Goal: Task Accomplishment & Management: Complete application form

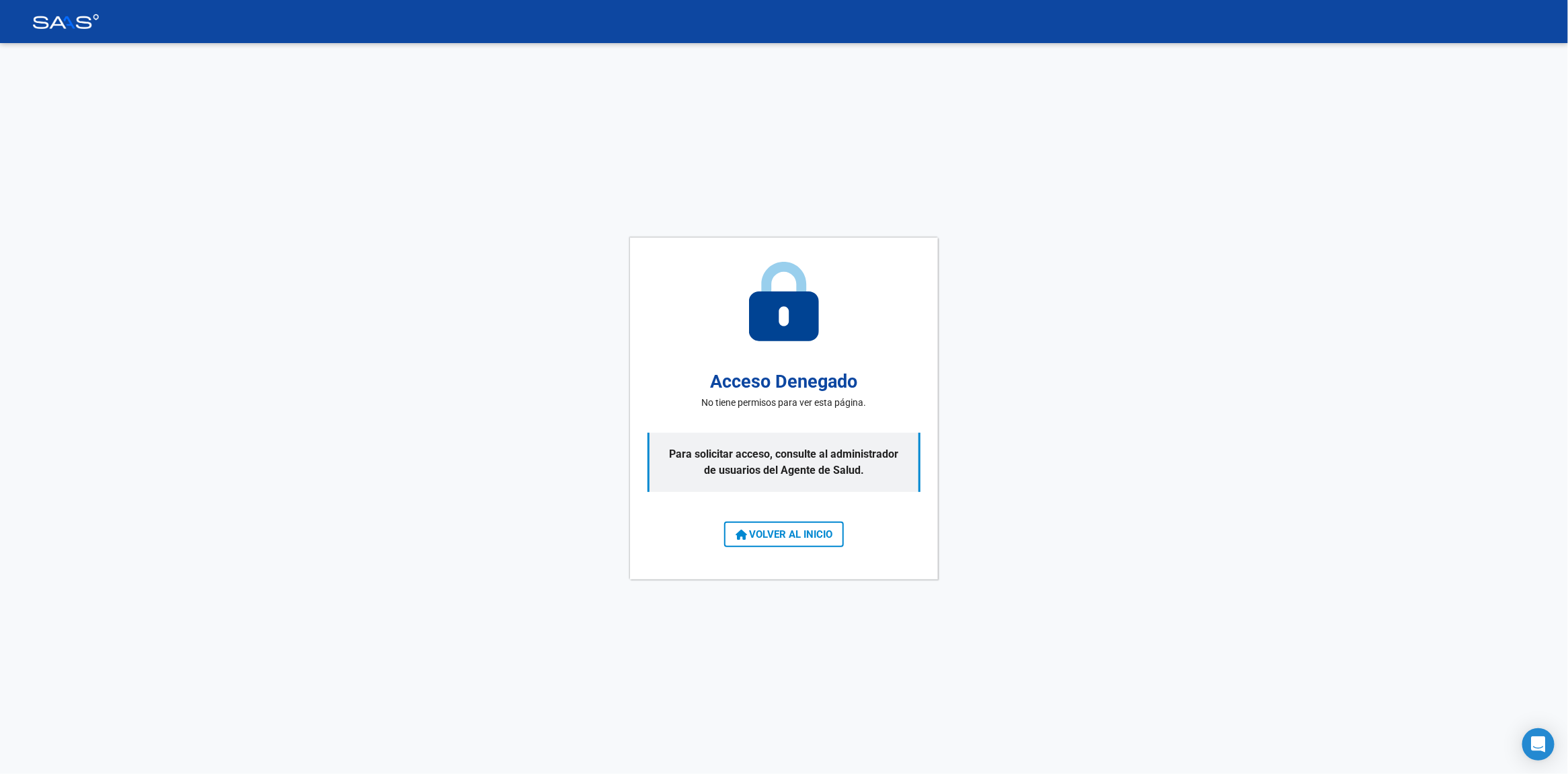
click at [793, 539] on button "VOLVER AL INICIO" at bounding box center [784, 534] width 119 height 26
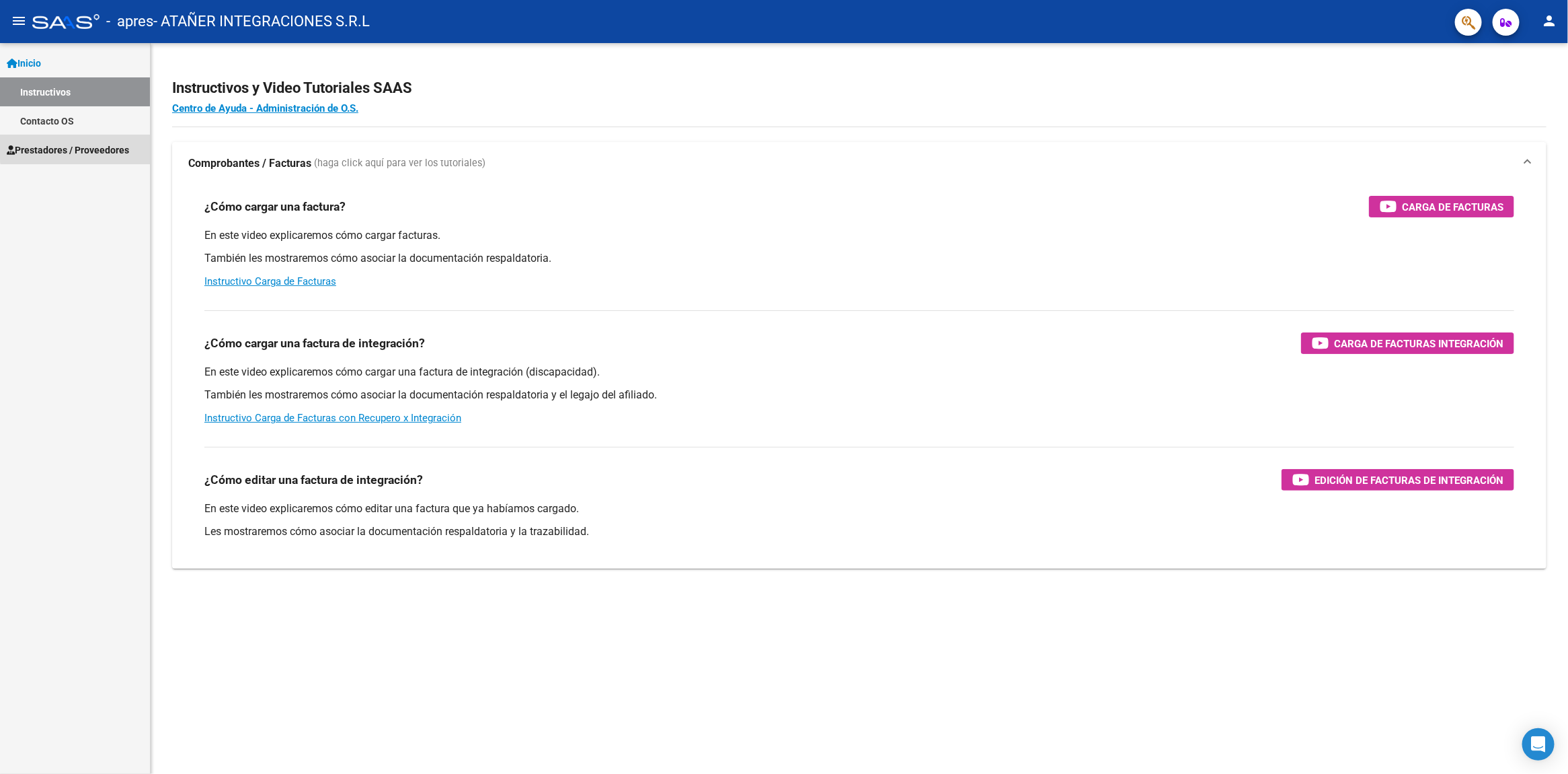
click at [83, 144] on span "Prestadores / Proveedores" at bounding box center [68, 150] width 122 height 15
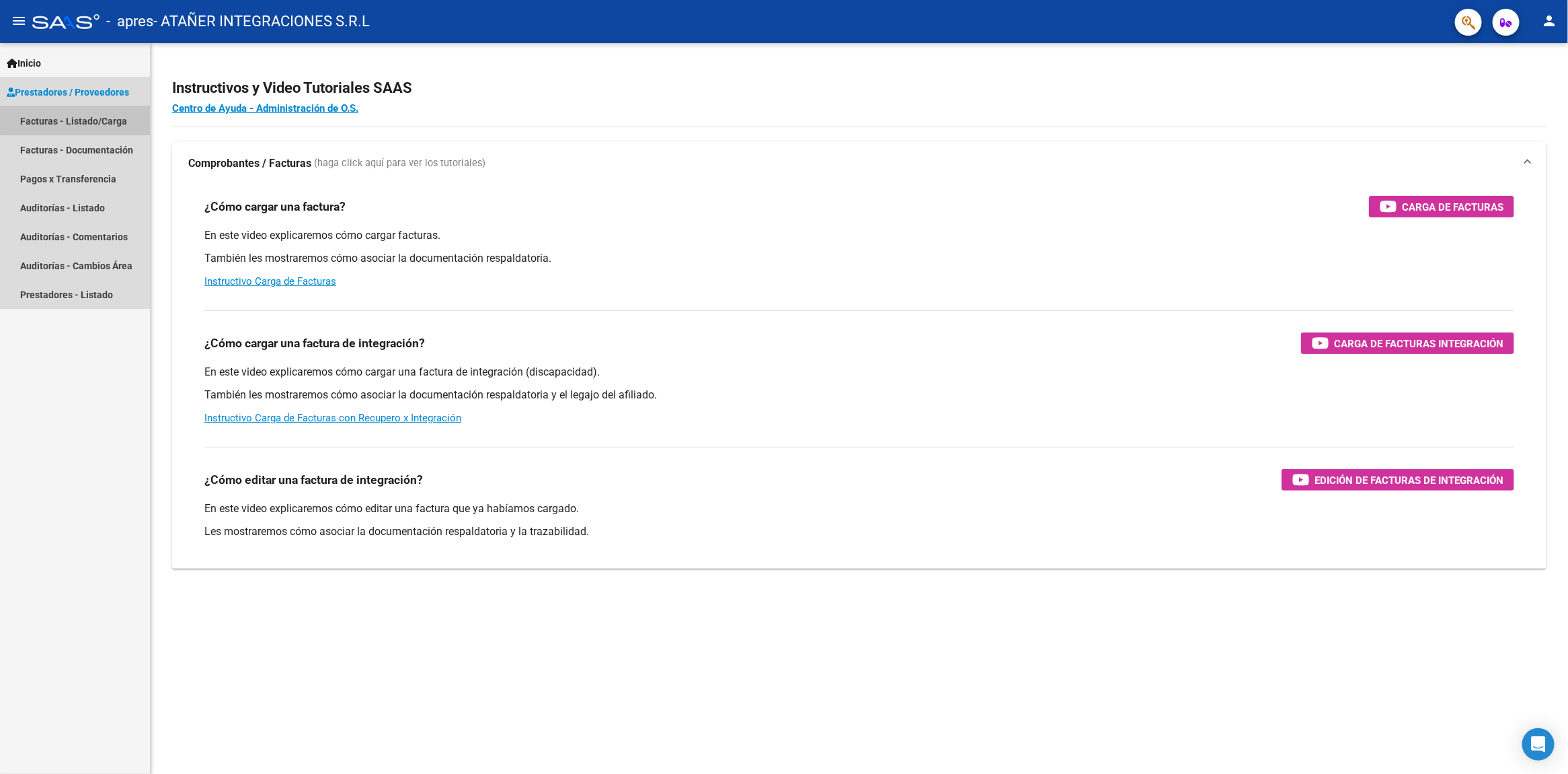
click at [85, 119] on link "Facturas - Listado/Carga" at bounding box center [75, 121] width 150 height 29
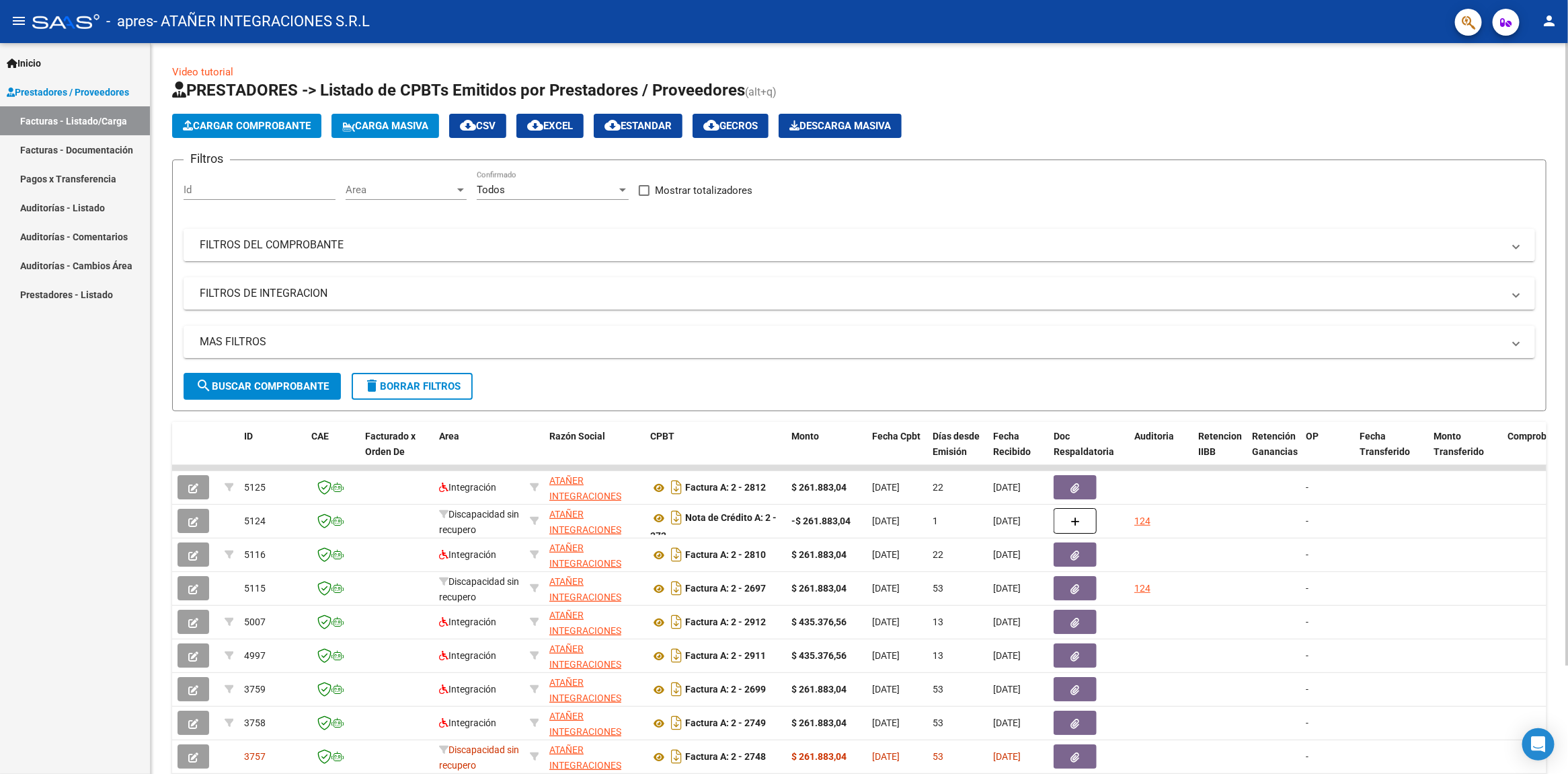
click at [264, 255] on mat-expansion-panel-header "FILTROS DEL COMPROBANTE" at bounding box center [860, 245] width 1352 height 33
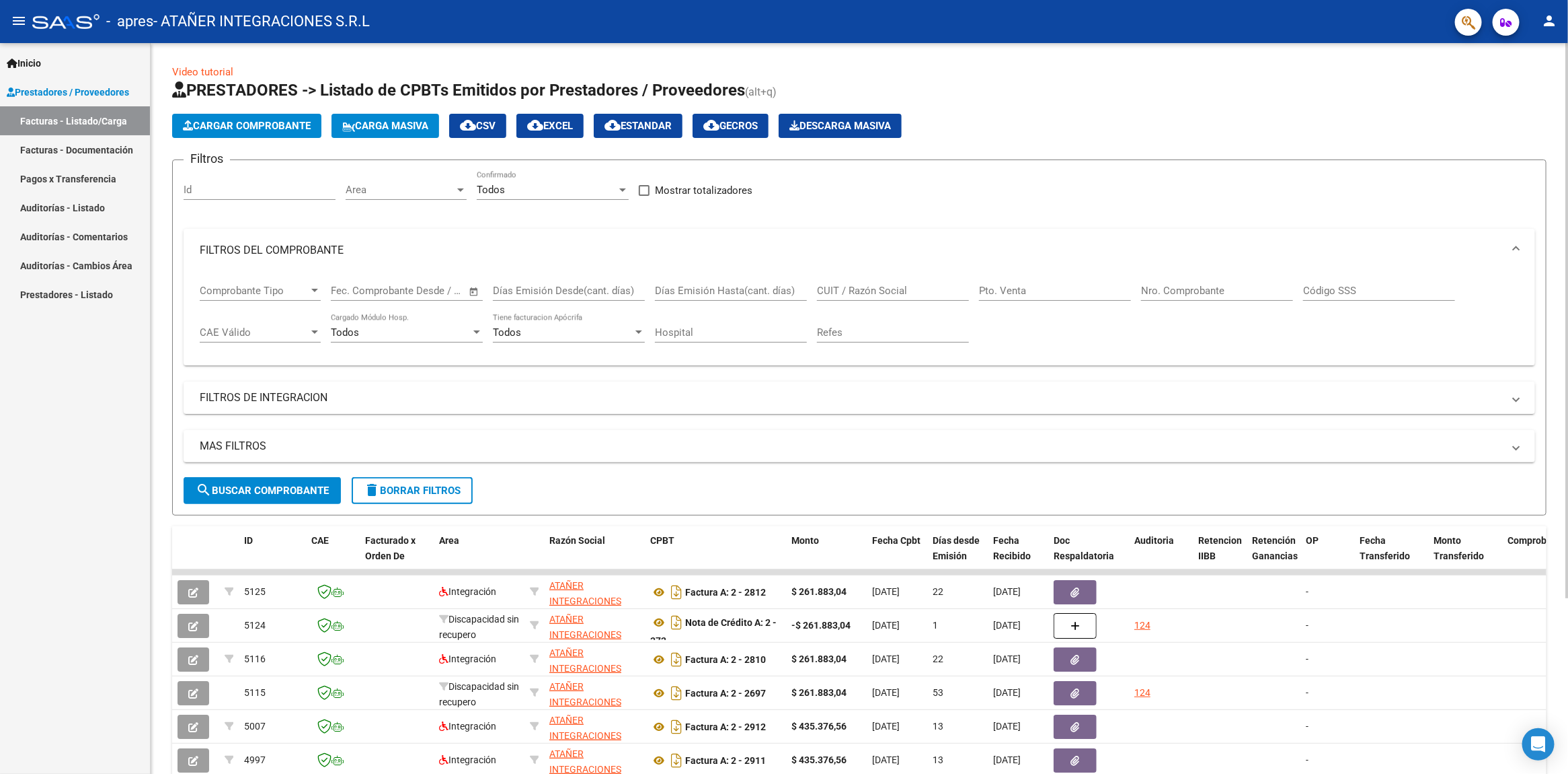
click at [1148, 286] on input "Nro. Comprobante" at bounding box center [1217, 291] width 152 height 12
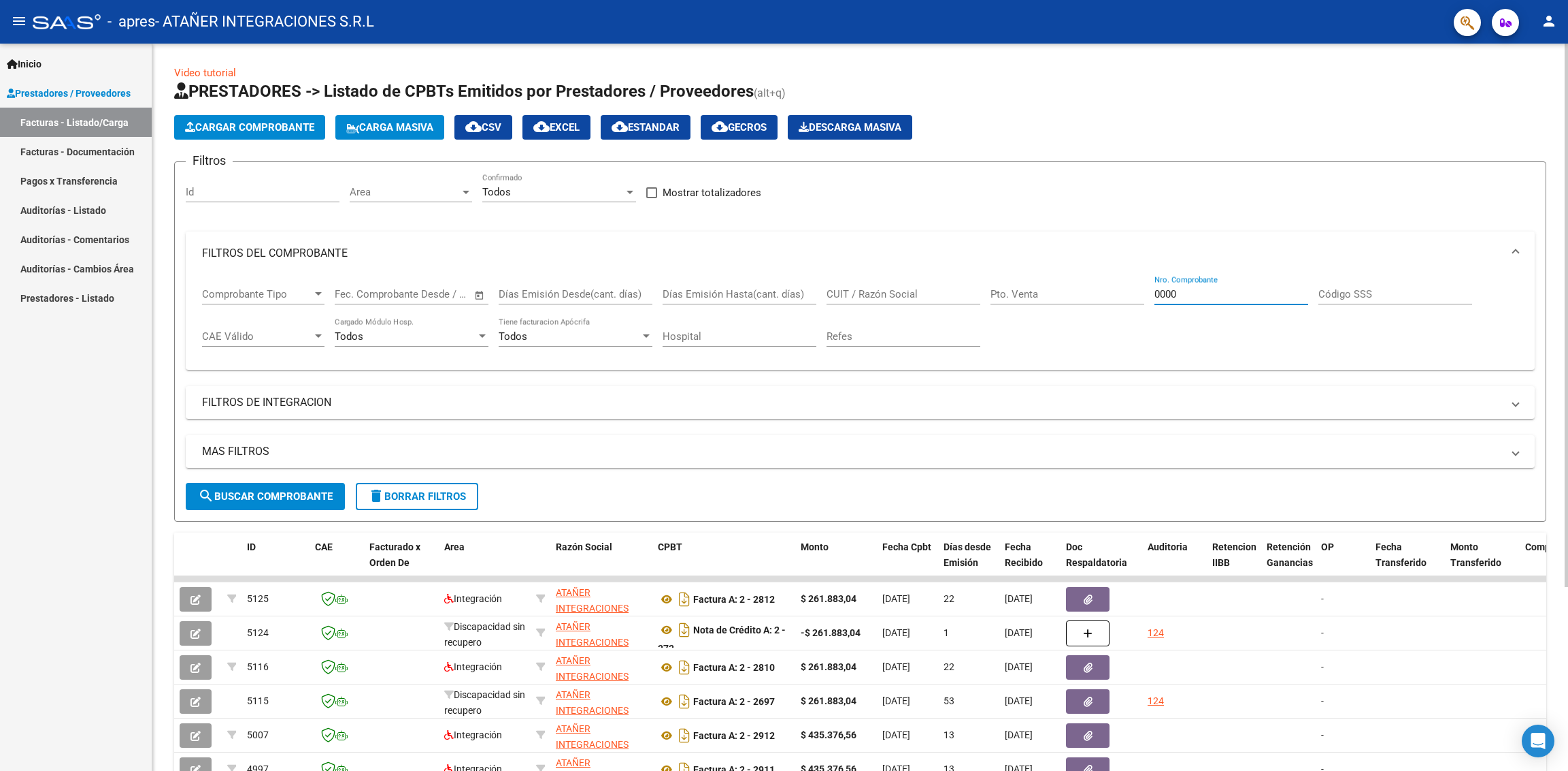
click at [1225, 294] on input "0000" at bounding box center [1231, 294] width 154 height 12
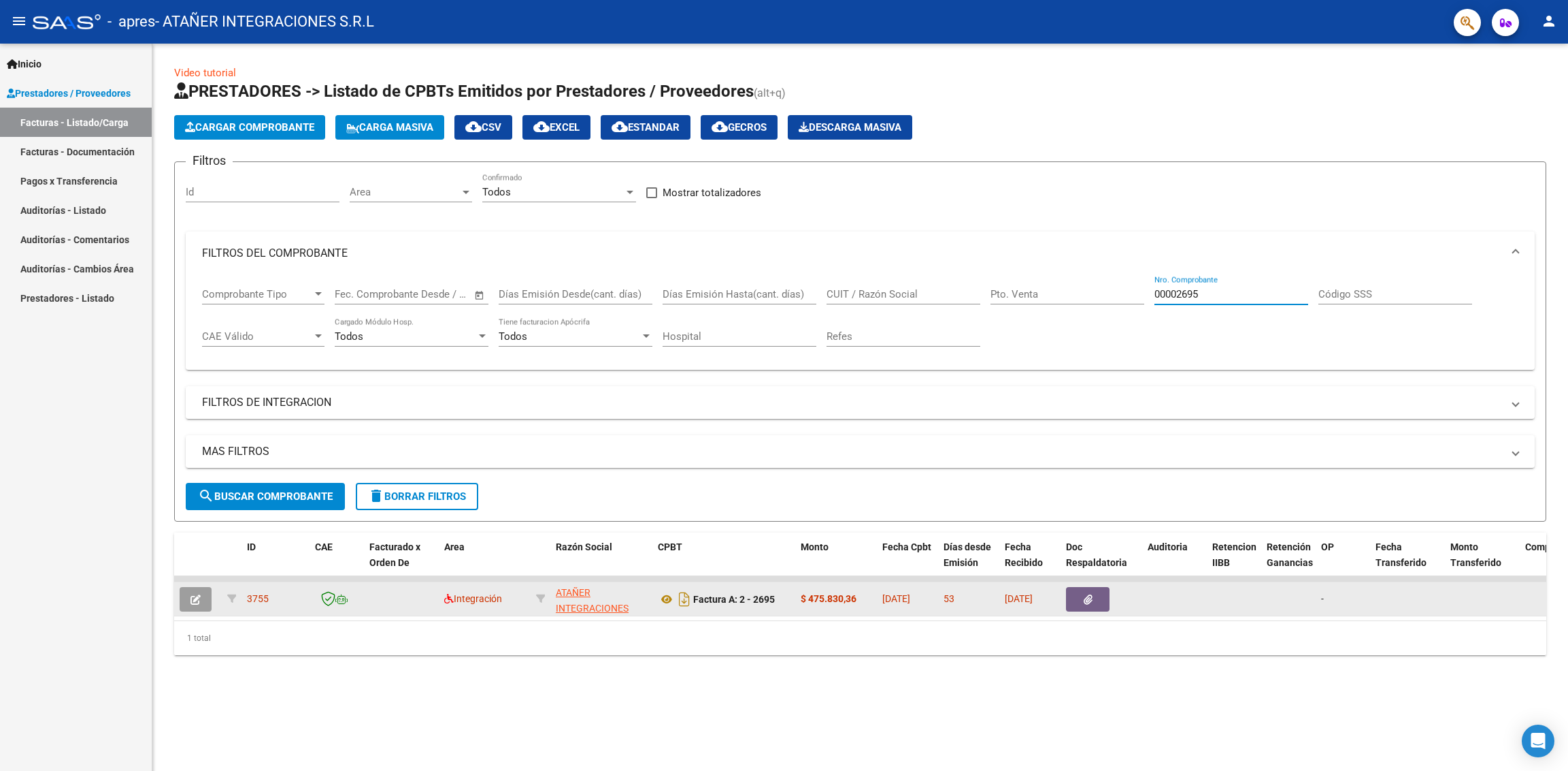
type input "00002695"
click at [1086, 594] on icon "button" at bounding box center [1088, 600] width 9 height 10
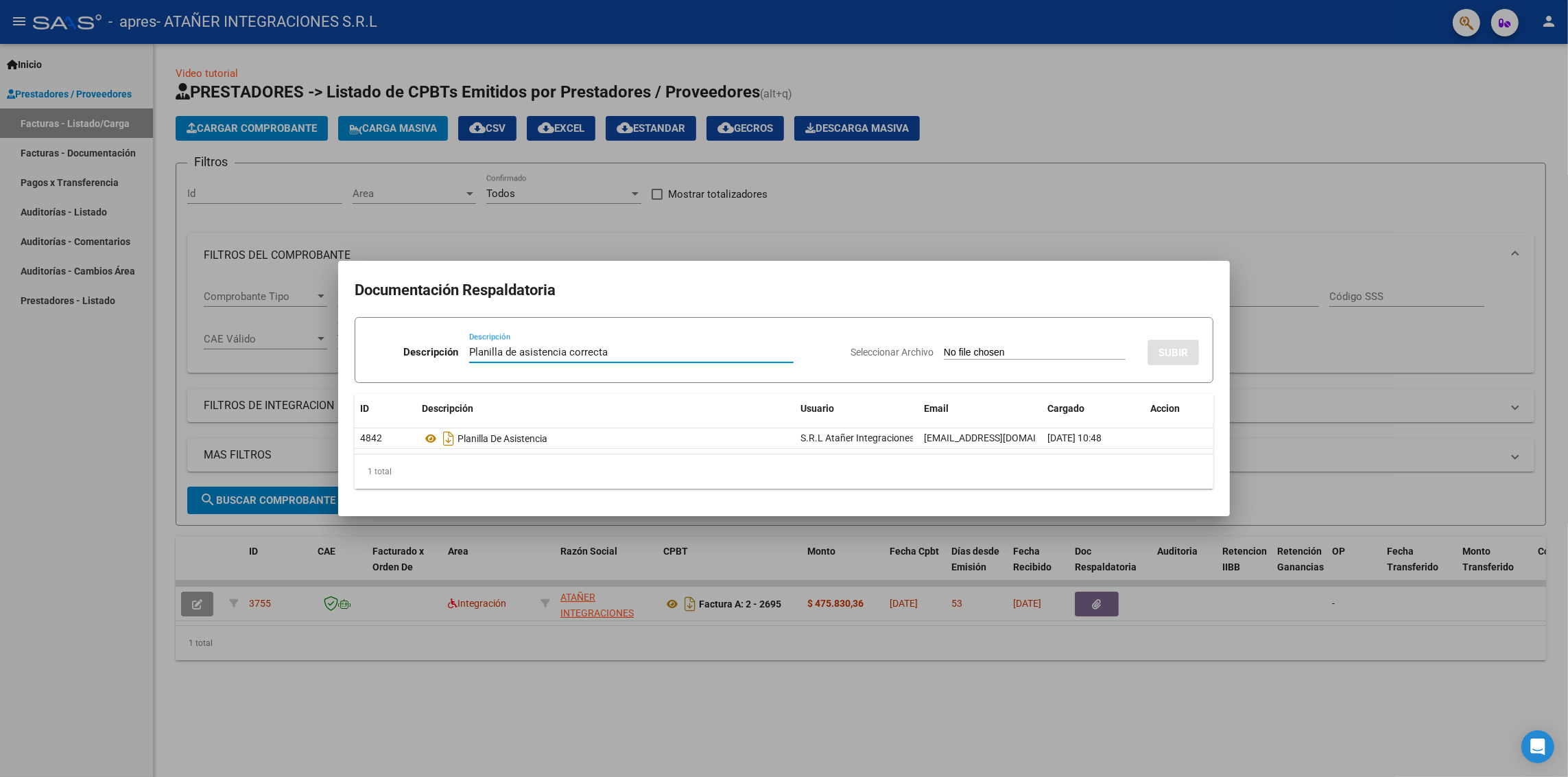
type input "Planilla de asistencia correcta"
click at [1062, 347] on input "Seleccionar Archivo" at bounding box center [1035, 353] width 182 height 13
type input "C:\fakepath\[PERSON_NAME] - [PERSON_NAME] 2025.pdf"
click at [1171, 358] on span "SUBIR" at bounding box center [1173, 353] width 30 height 12
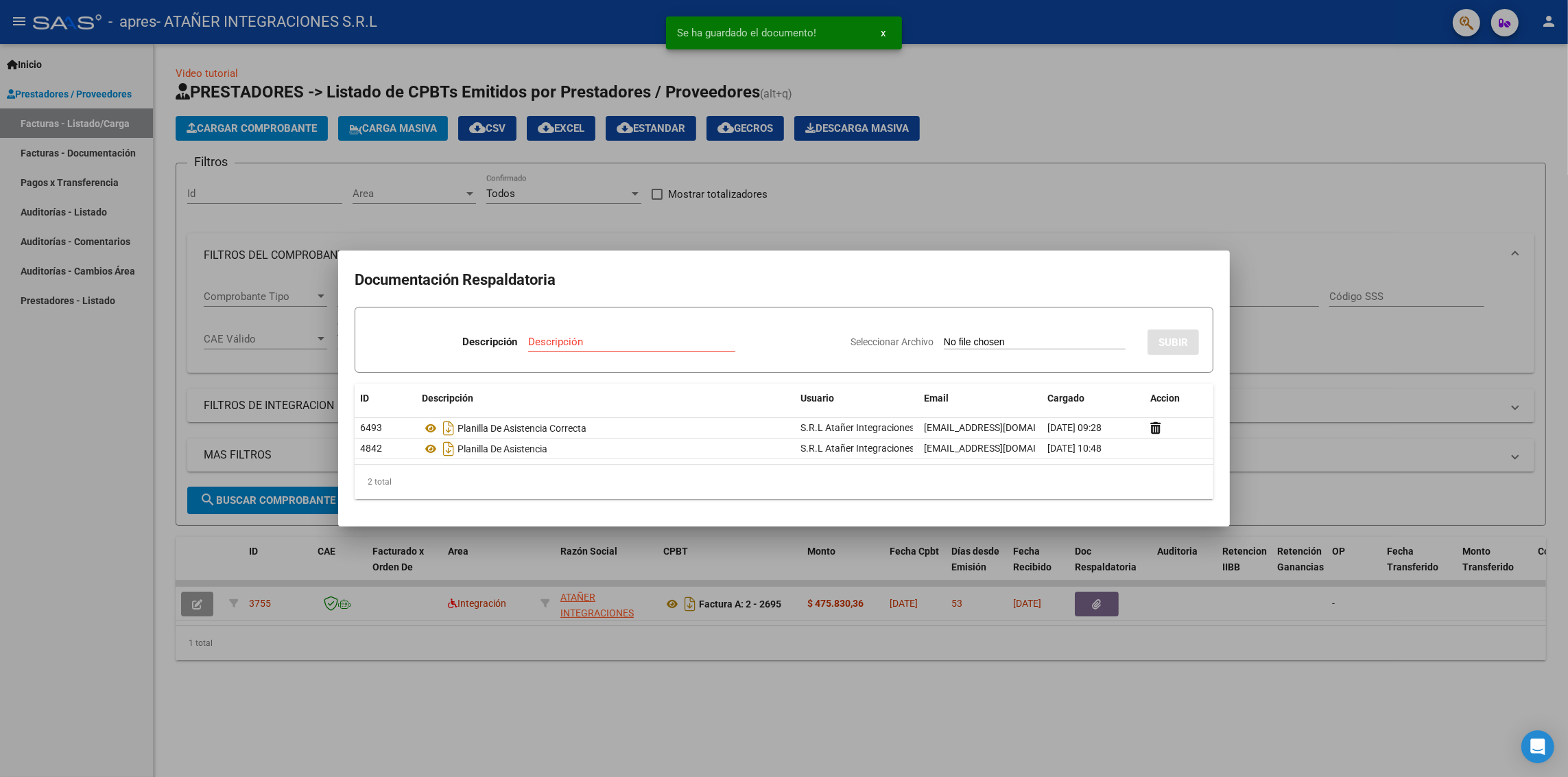
click at [1152, 203] on div at bounding box center [784, 388] width 1568 height 777
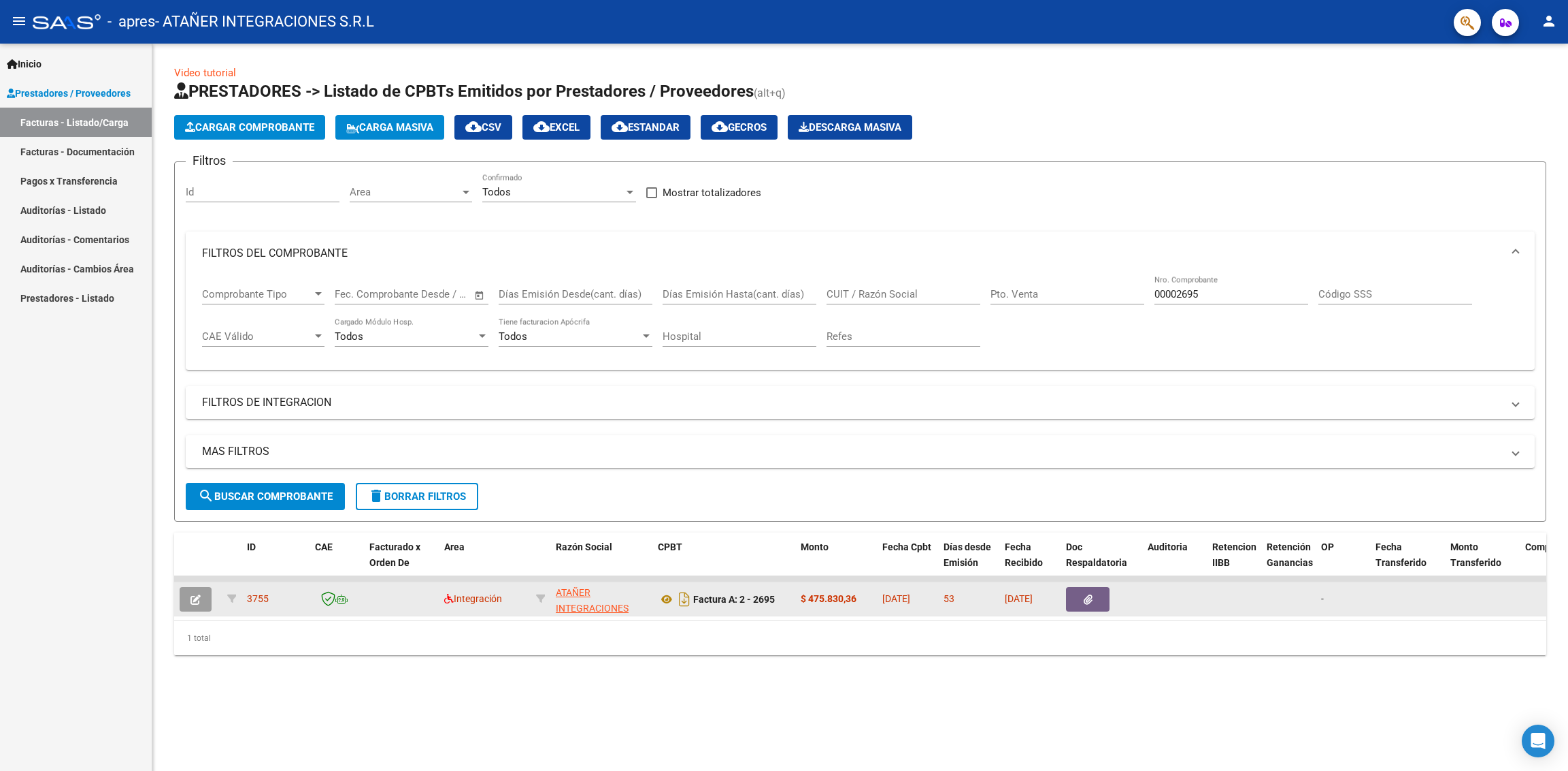
click at [196, 594] on icon "button" at bounding box center [196, 600] width 10 height 10
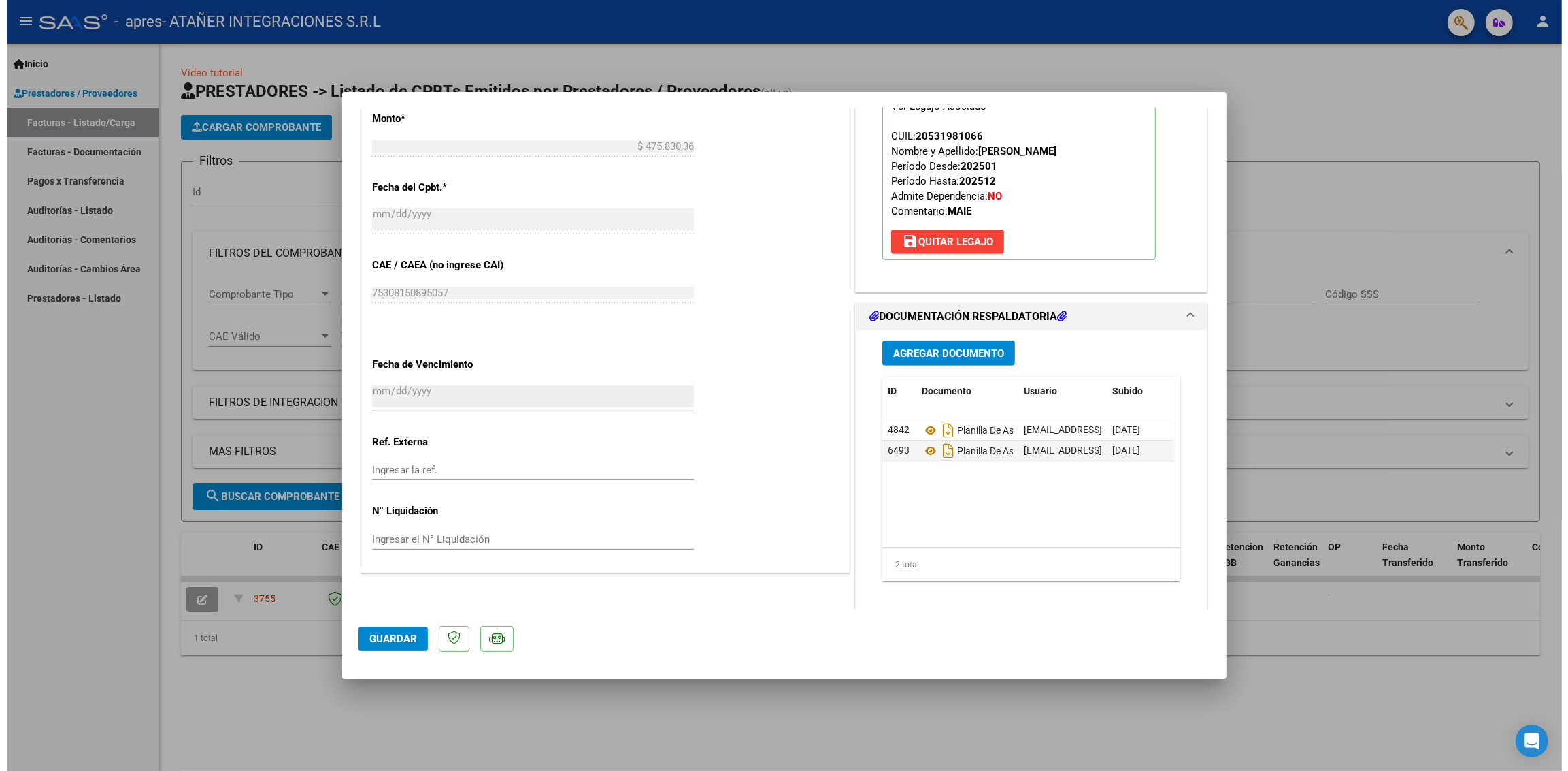
scroll to position [702, 0]
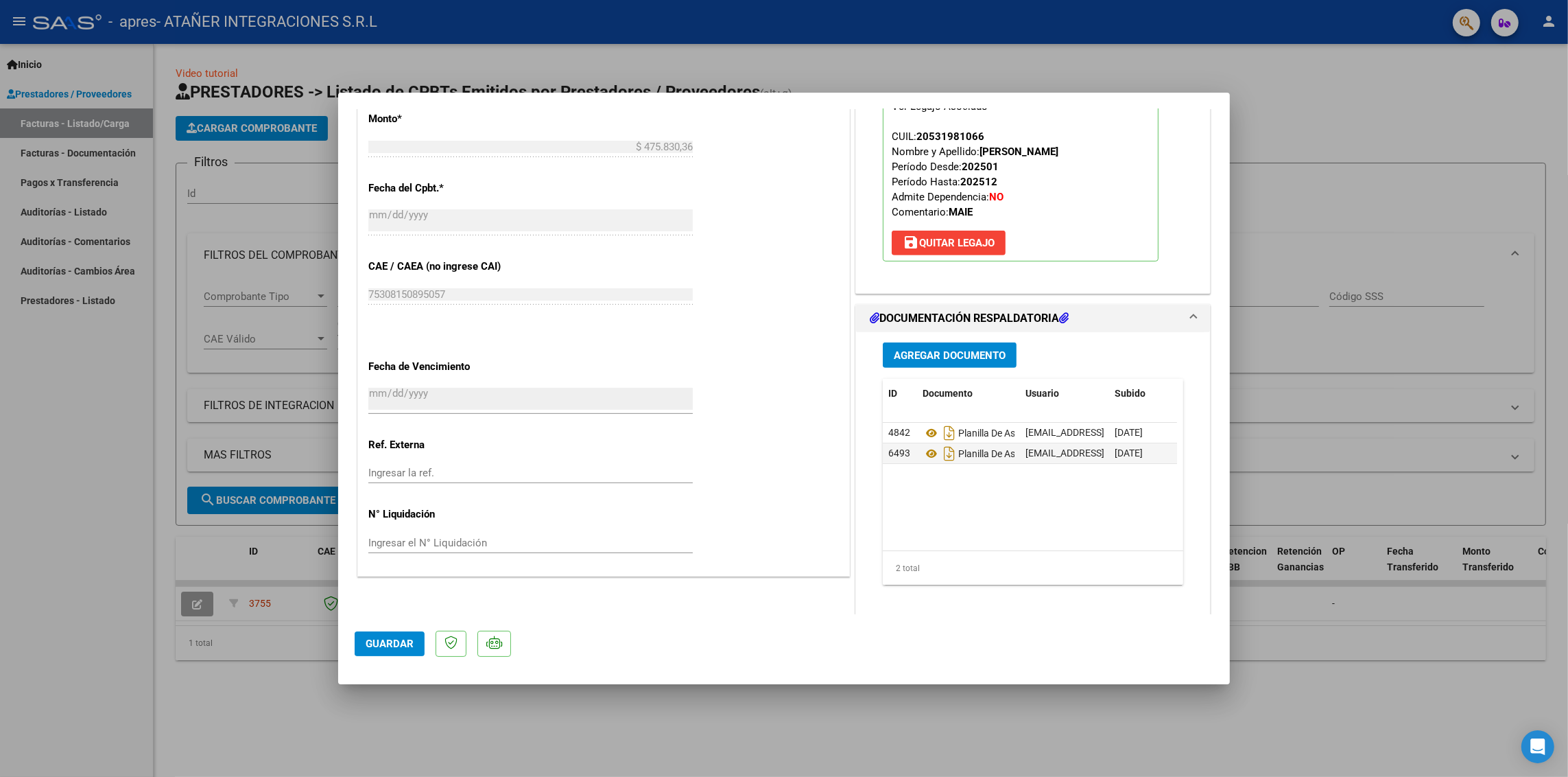
click at [403, 644] on span "Guardar" at bounding box center [389, 644] width 48 height 12
click at [418, 709] on div at bounding box center [784, 388] width 1568 height 777
type input "$ 0,00"
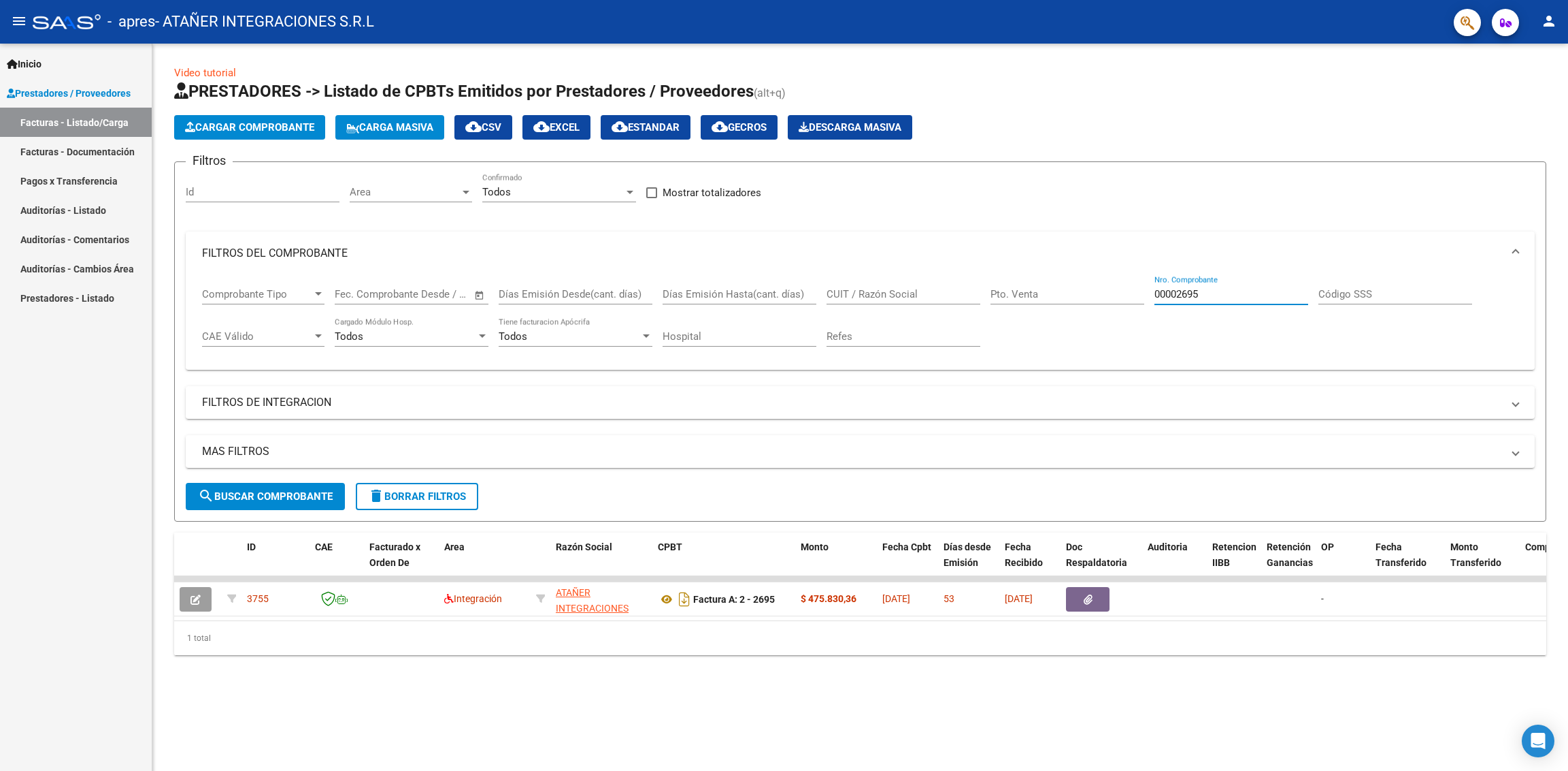
click at [1232, 293] on input "00002695" at bounding box center [1231, 294] width 154 height 12
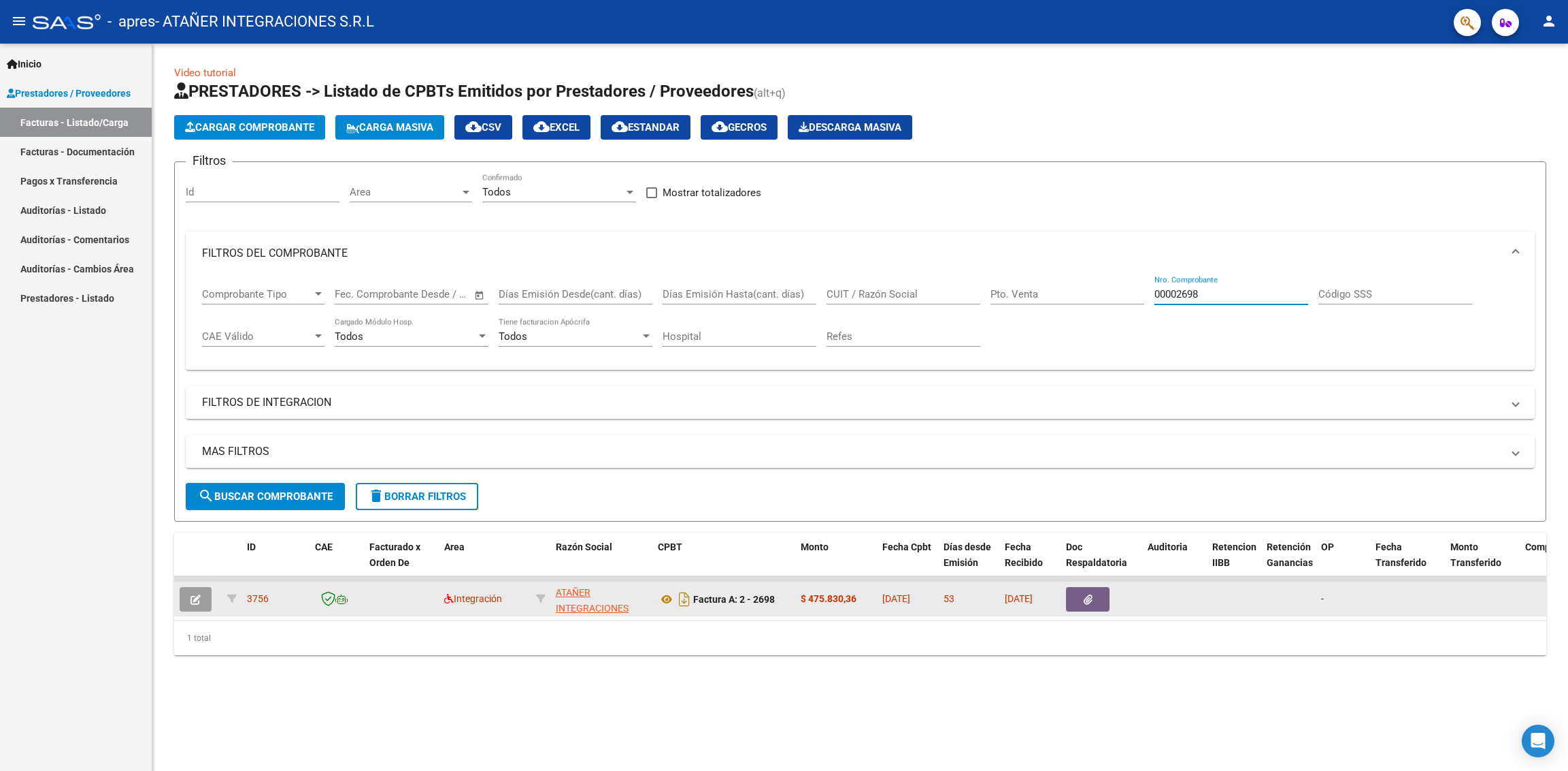
type input "00002698"
click at [1099, 598] on button "button" at bounding box center [1088, 599] width 43 height 24
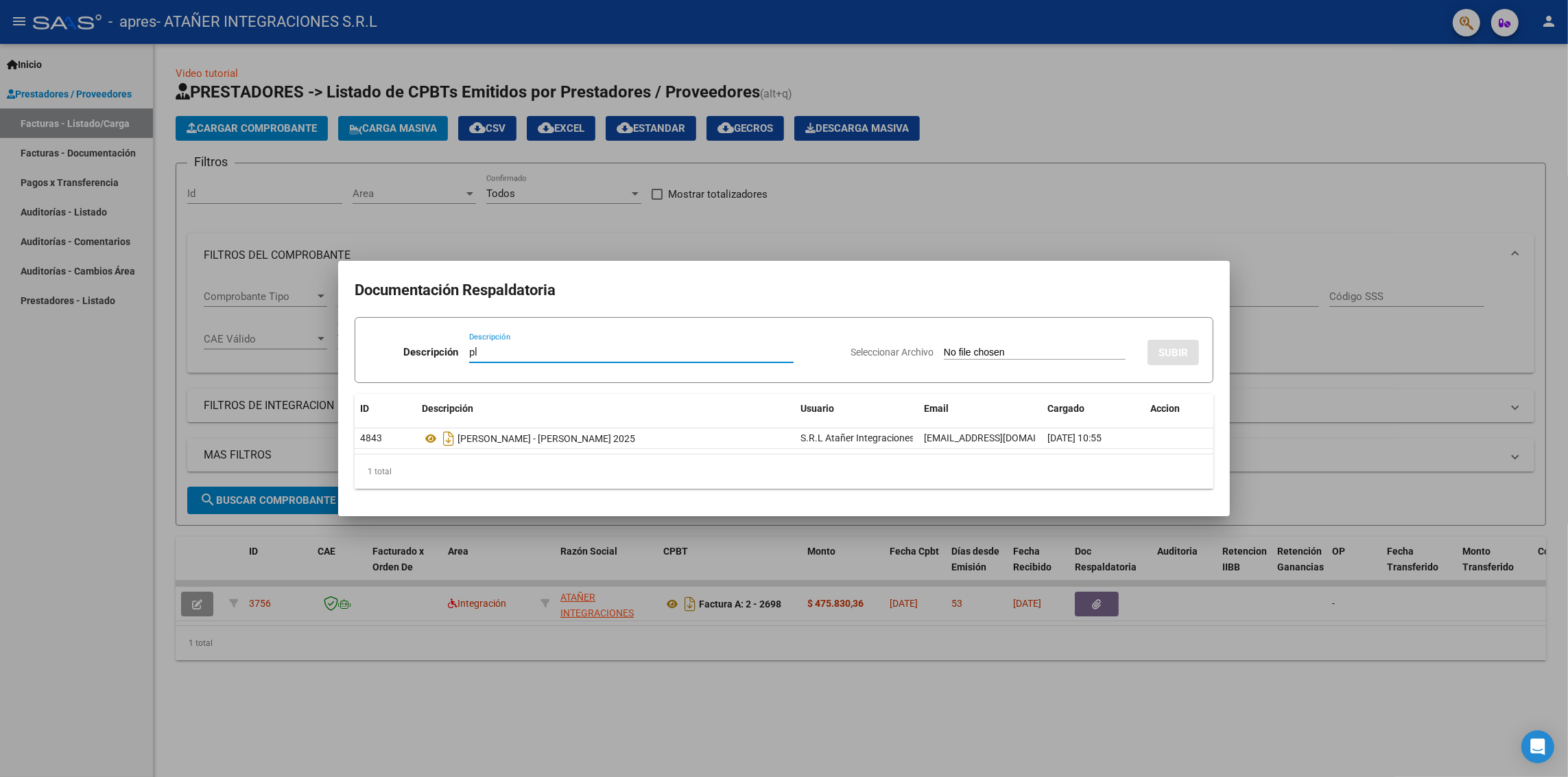
type input "p"
type input "Planilla de asistencia correcta"
click at [993, 348] on input "Seleccionar Archivo" at bounding box center [1035, 353] width 182 height 13
type input "C:\fakepath\[PERSON_NAME] - [PERSON_NAME] 2025.pdf"
click at [1175, 348] on span "SUBIR" at bounding box center [1173, 353] width 30 height 12
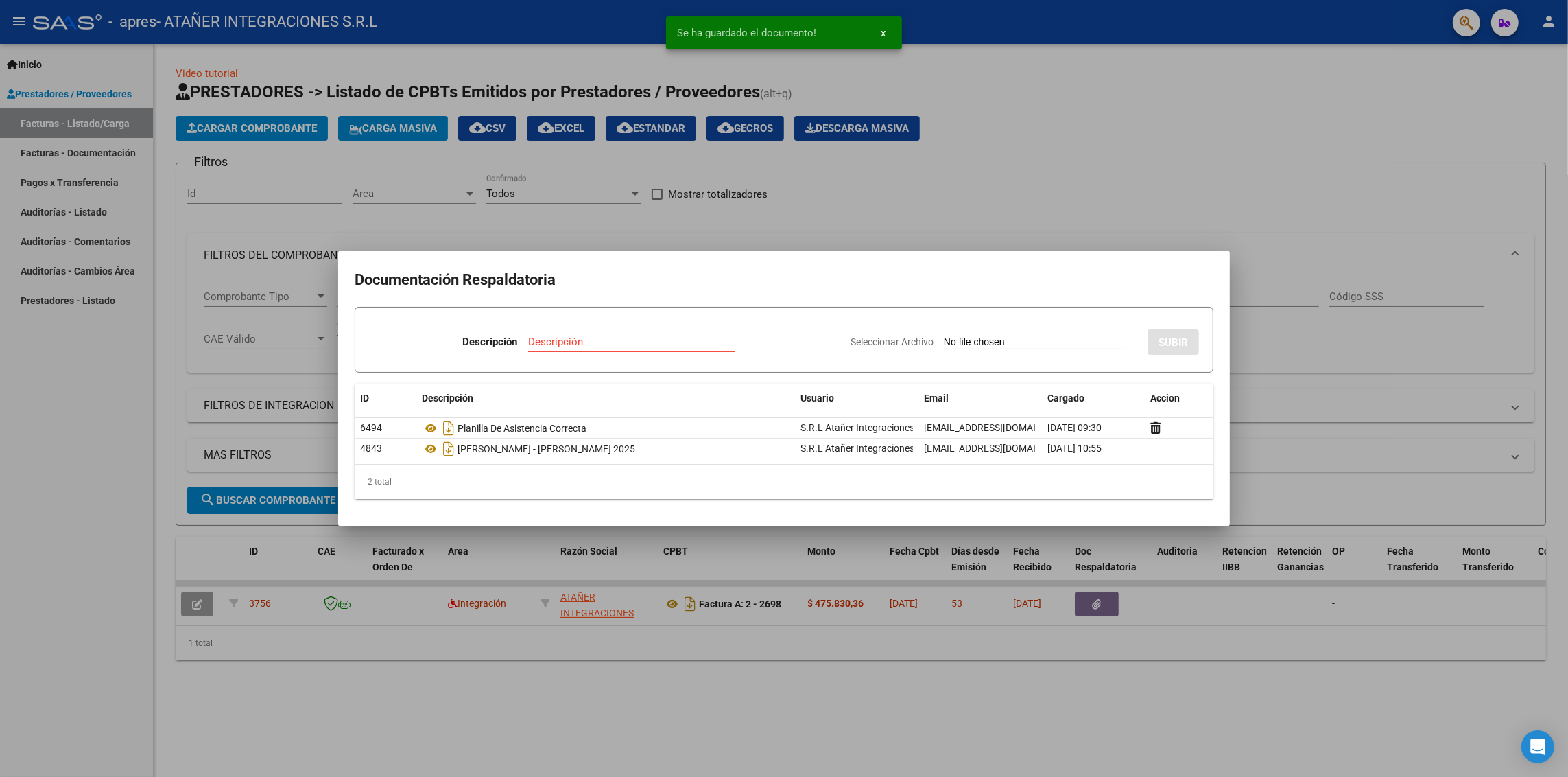
click at [525, 733] on div at bounding box center [784, 388] width 1568 height 777
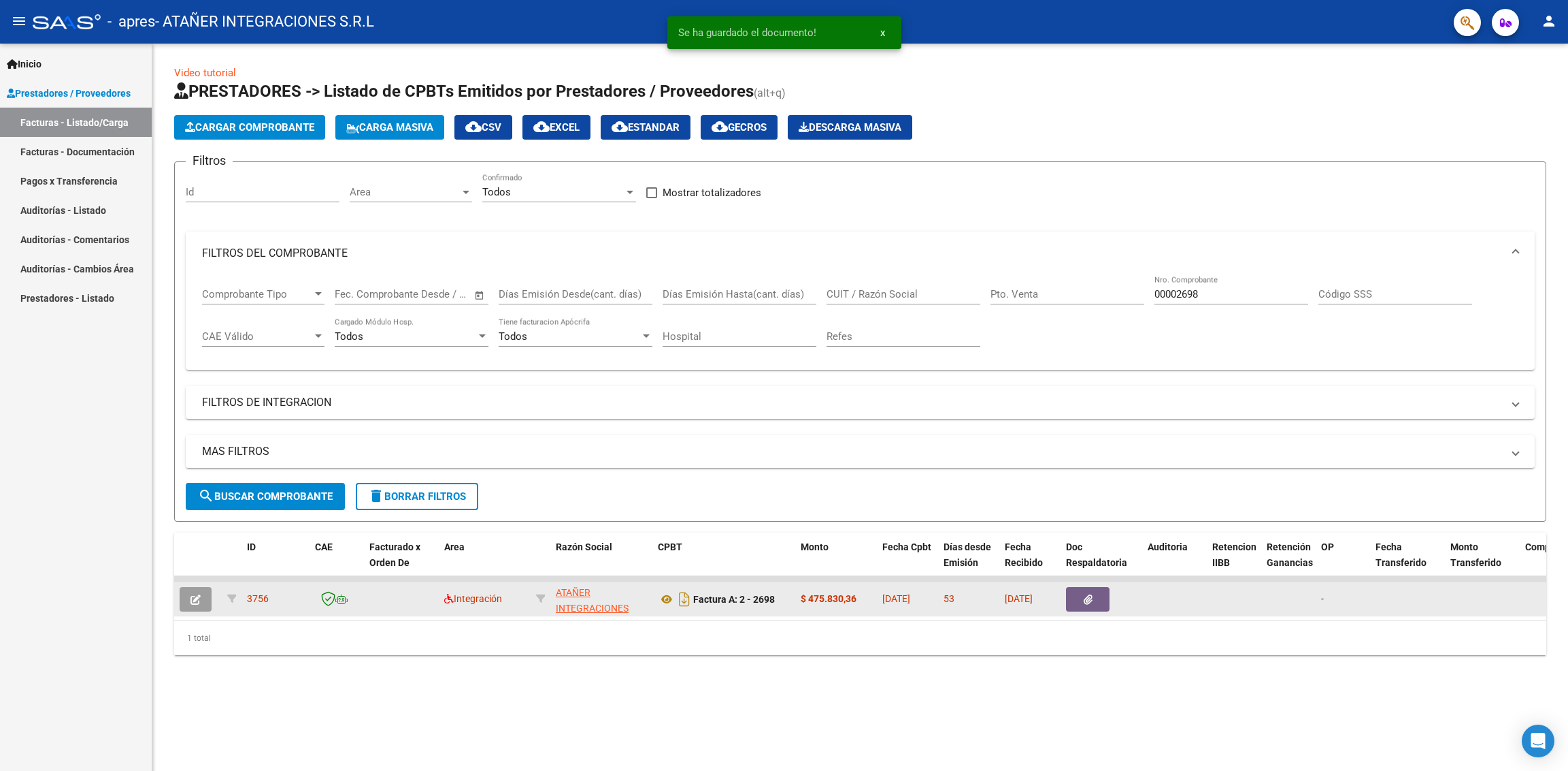
click at [196, 598] on icon "button" at bounding box center [196, 600] width 10 height 10
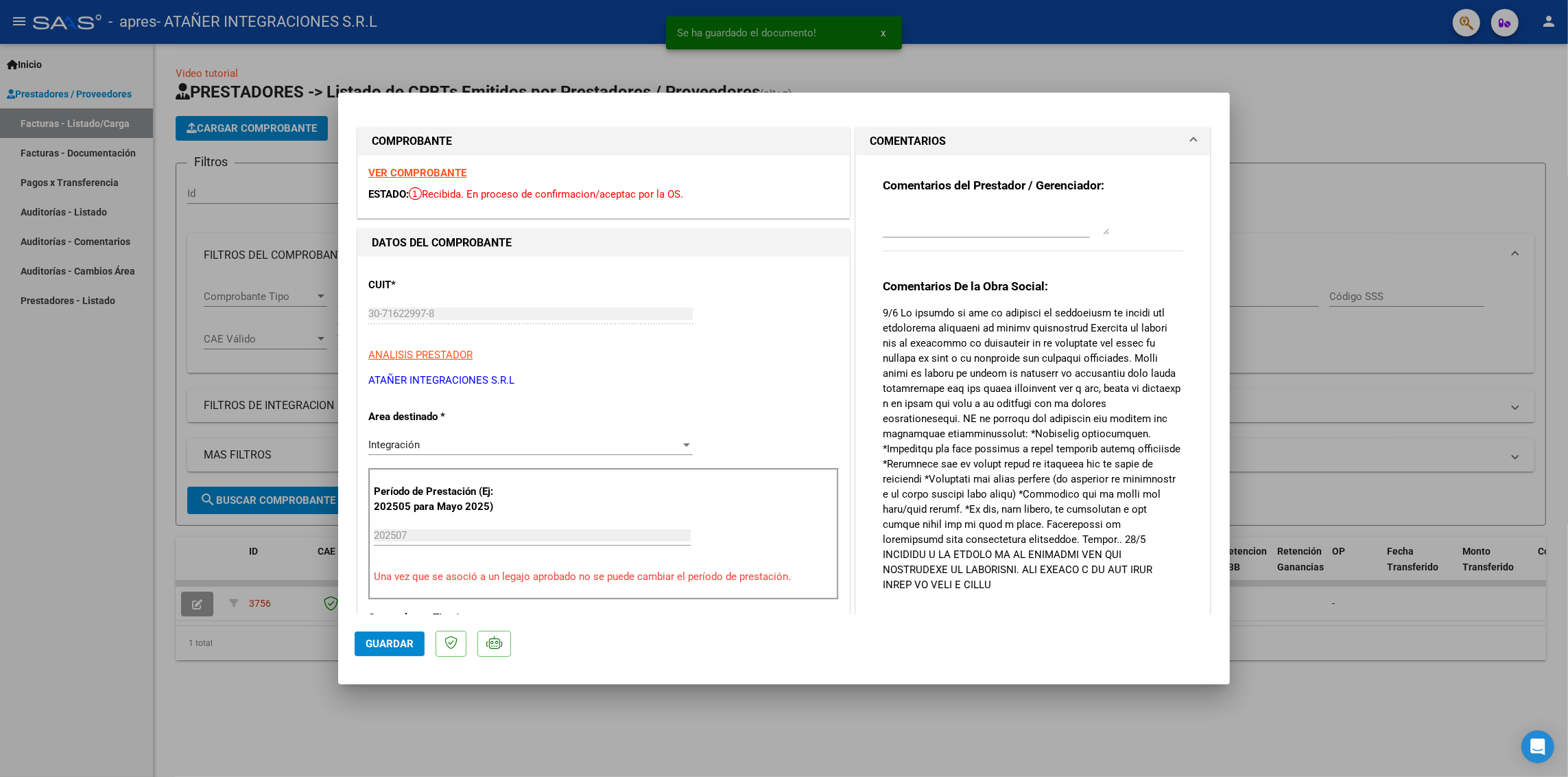
click at [389, 648] on span "Guardar" at bounding box center [389, 644] width 48 height 12
click at [605, 731] on div at bounding box center [784, 388] width 1568 height 777
type input "$ 0,00"
